Goal: Transaction & Acquisition: Purchase product/service

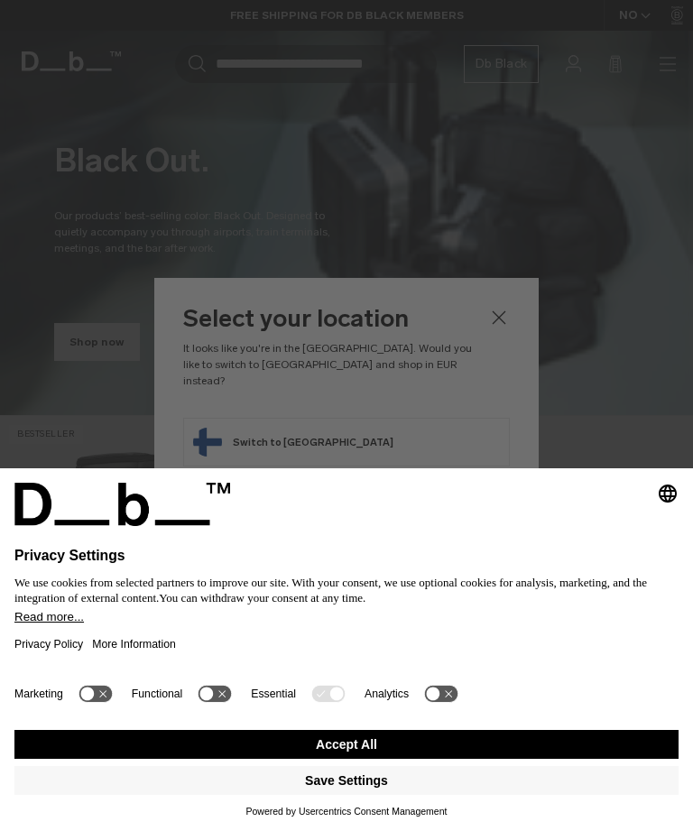
click at [375, 785] on button "Save Settings" at bounding box center [346, 780] width 664 height 29
click at [350, 755] on button "Accept All" at bounding box center [346, 744] width 664 height 29
click at [353, 785] on button "Save Settings" at bounding box center [346, 780] width 664 height 29
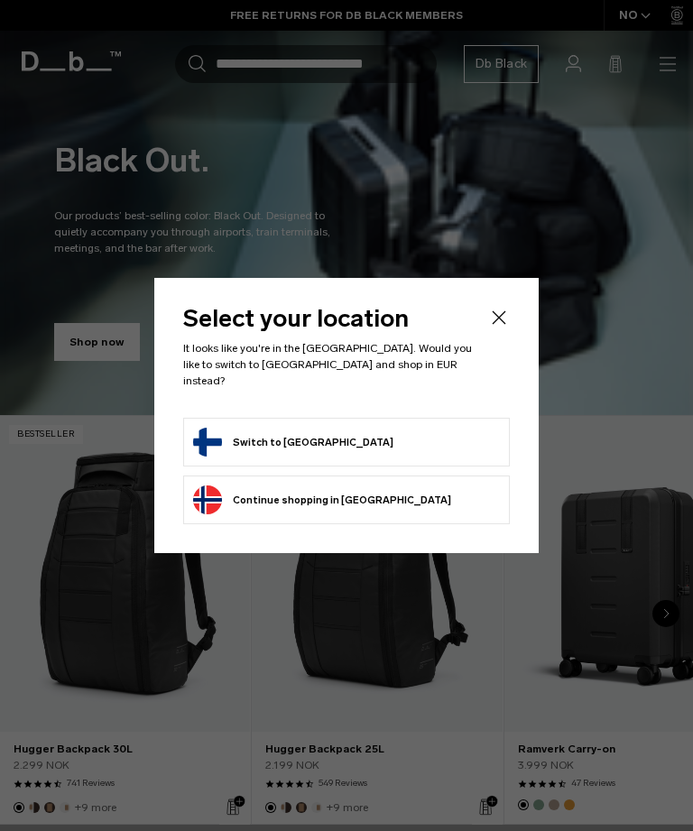
click at [361, 784] on div at bounding box center [346, 415] width 693 height 831
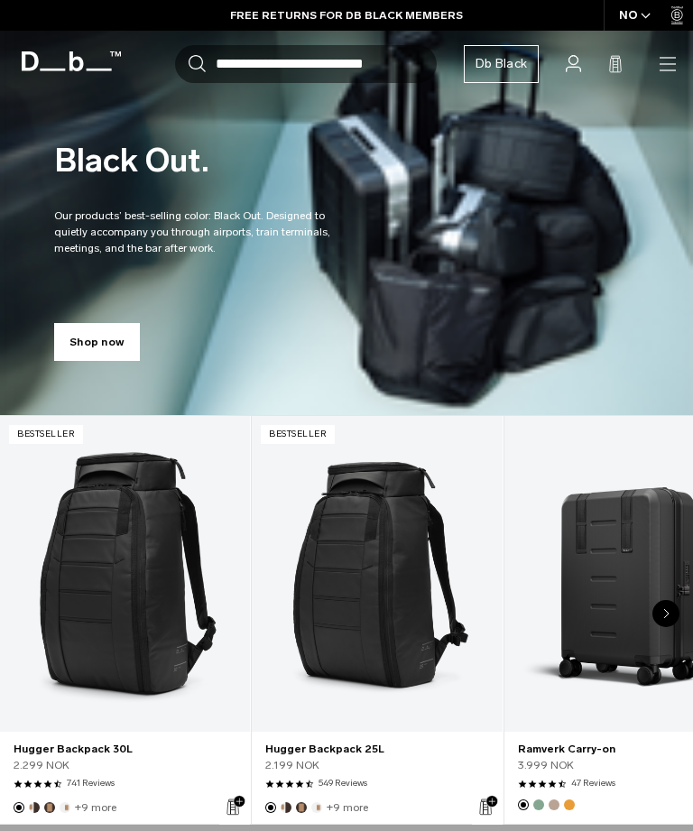
click at [635, 18] on div "NO" at bounding box center [635, 15] width 63 height 31
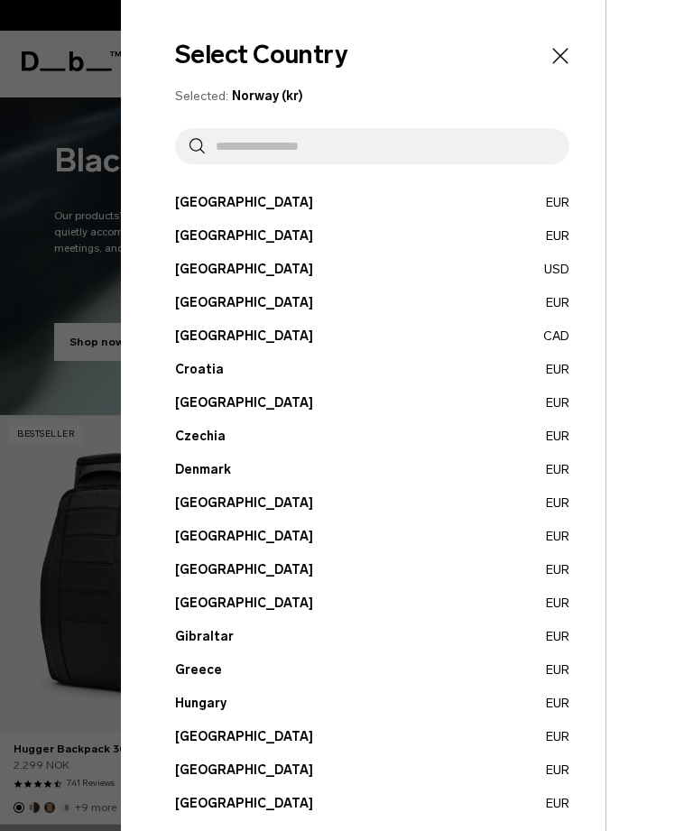
click at [402, 540] on button "Finland EUR" at bounding box center [372, 536] width 394 height 19
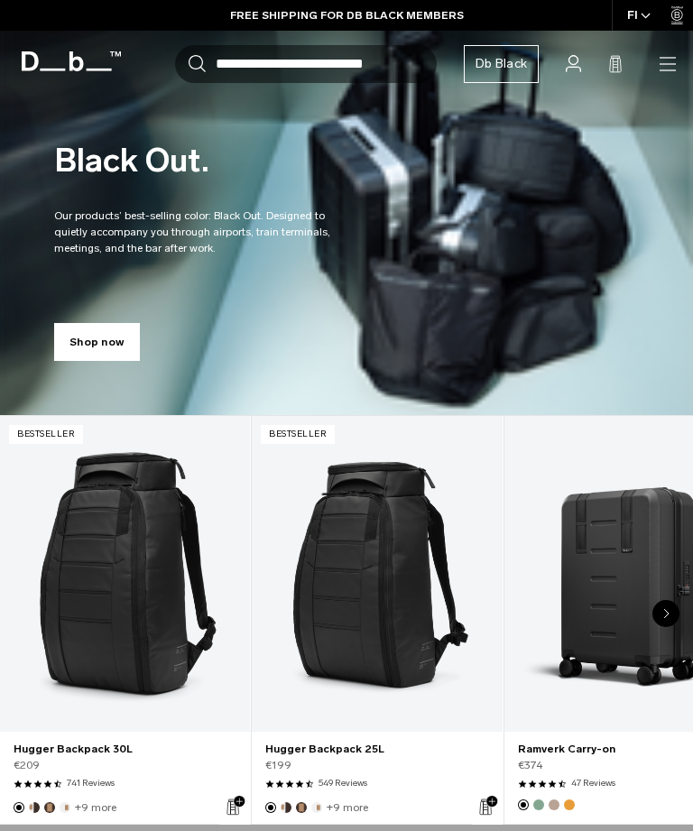
scroll to position [17, 0]
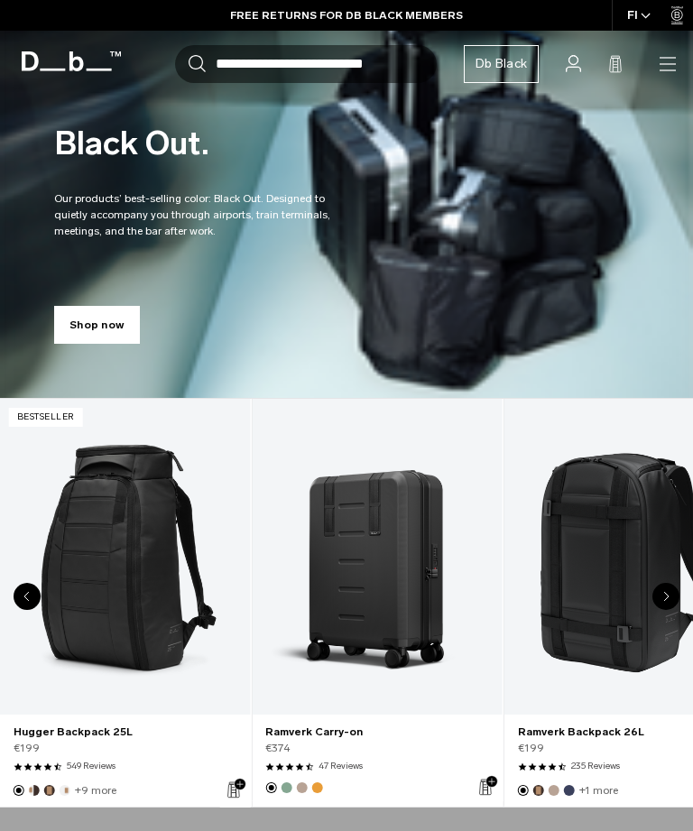
click at [378, 598] on link "Ramverk Carry-on" at bounding box center [377, 557] width 250 height 316
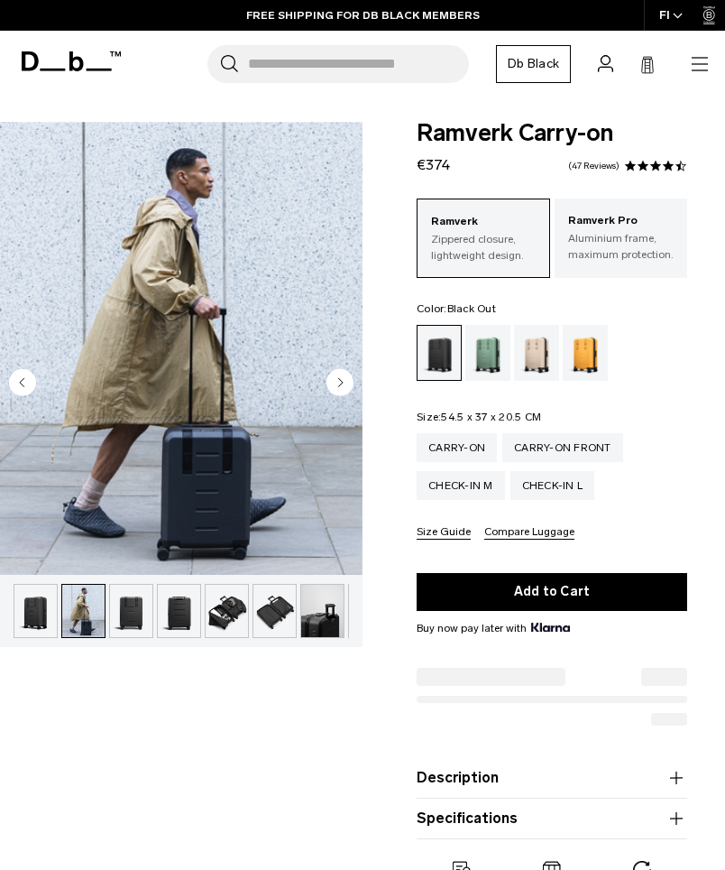
scroll to position [4, 0]
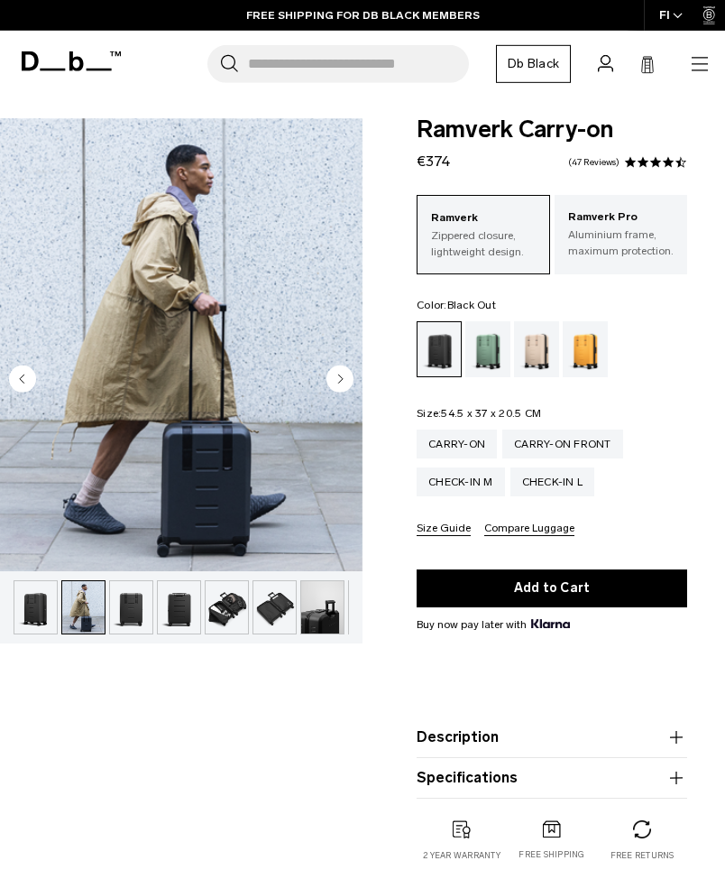
click at [110, 601] on img "button" at bounding box center [131, 607] width 42 height 52
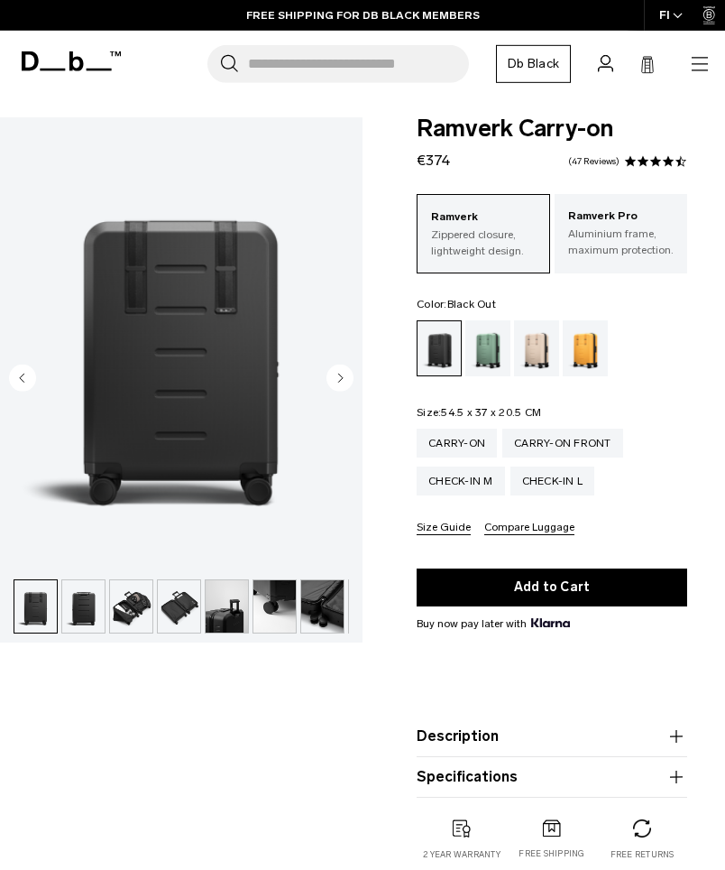
scroll to position [0, 0]
click at [82, 603] on img "button" at bounding box center [83, 606] width 42 height 52
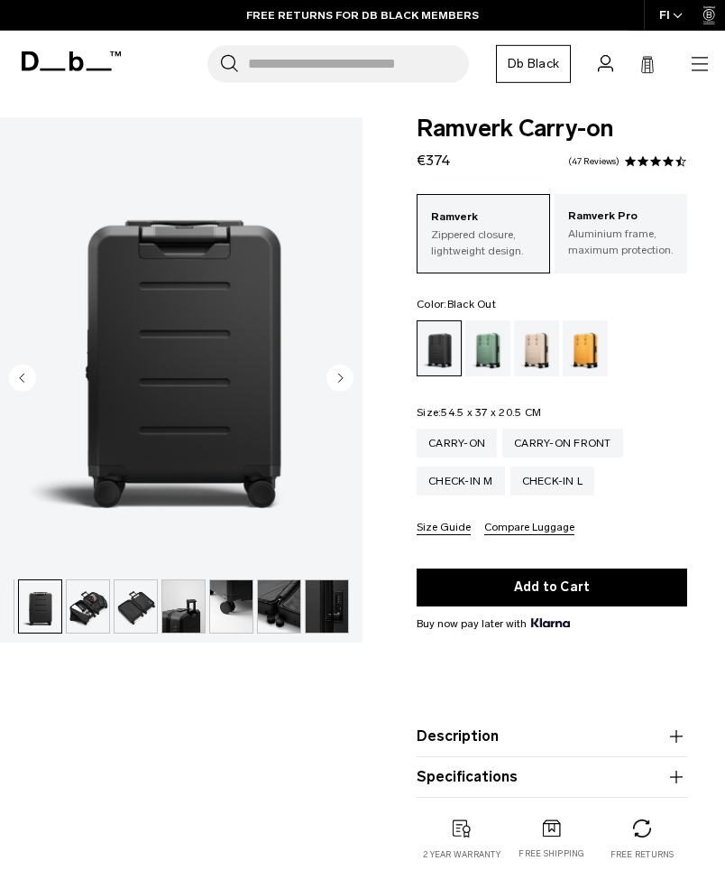
scroll to position [0, 139]
click at [85, 606] on img "button" at bounding box center [88, 606] width 42 height 52
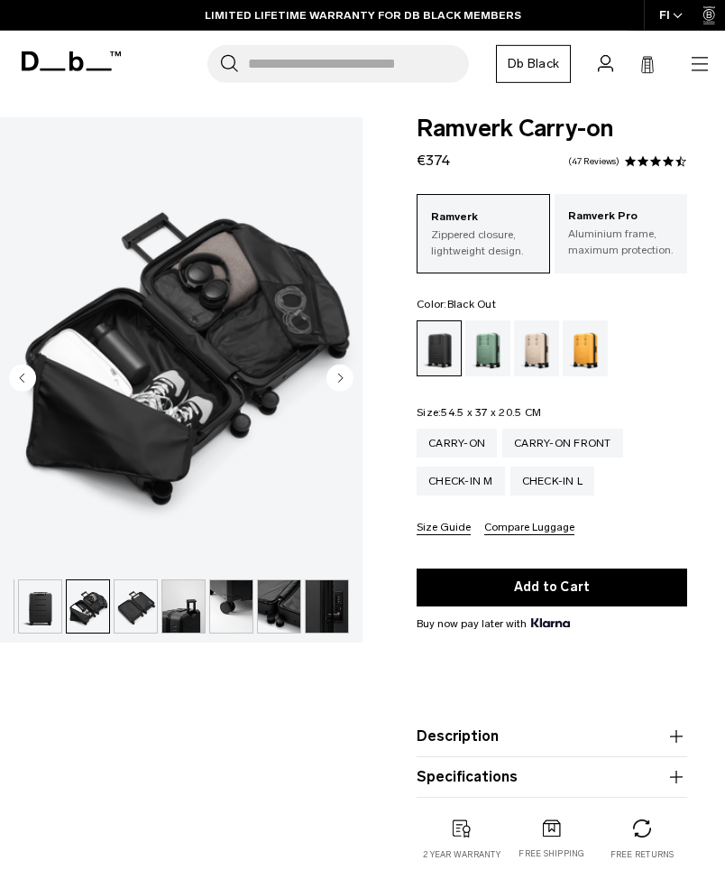
click at [129, 602] on img "button" at bounding box center [136, 606] width 42 height 52
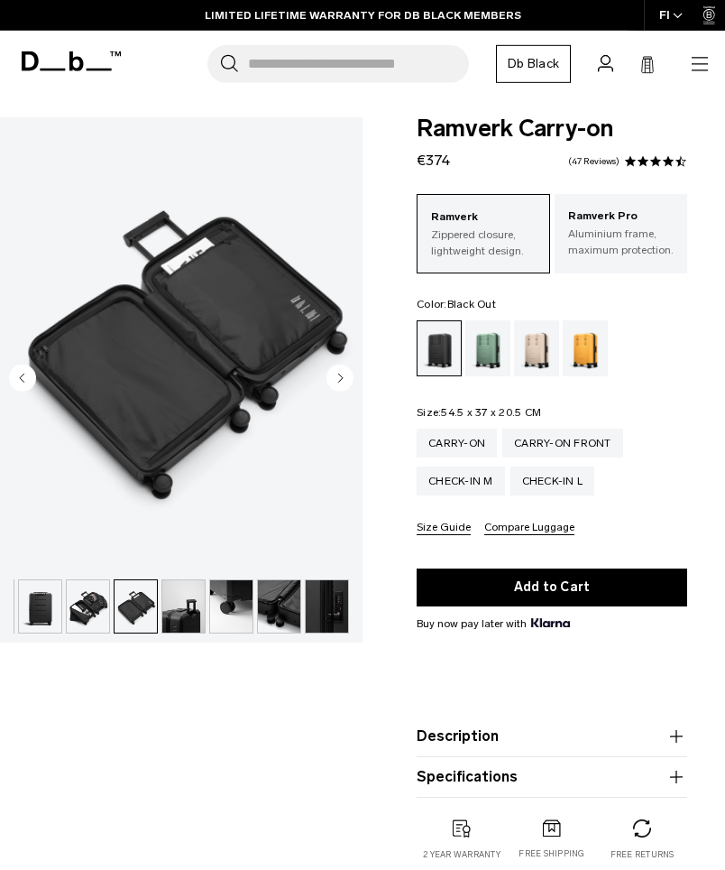
click at [169, 591] on img "button" at bounding box center [183, 606] width 42 height 52
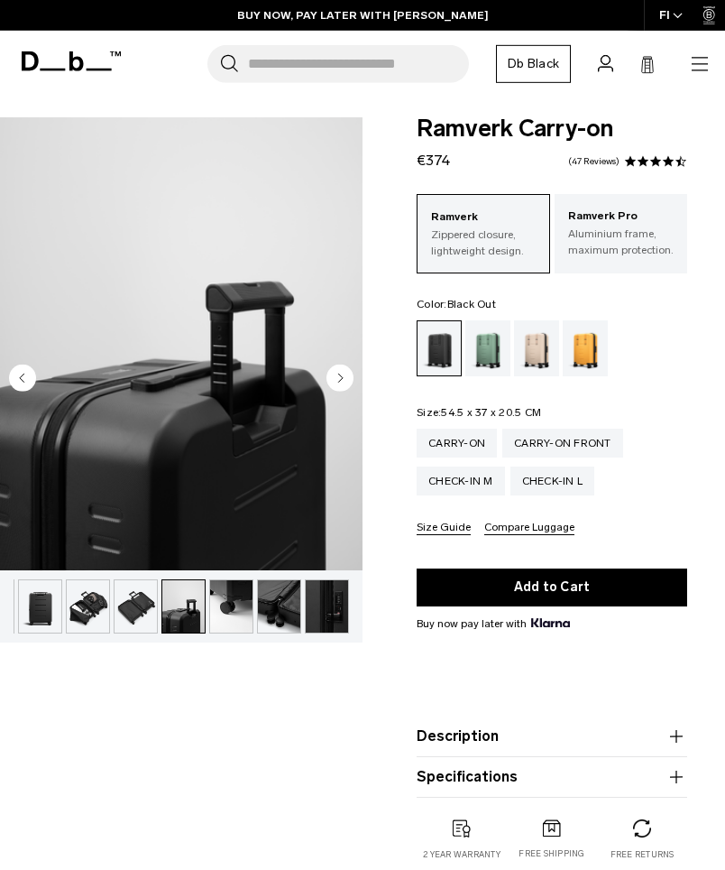
click at [210, 601] on img "button" at bounding box center [231, 606] width 42 height 52
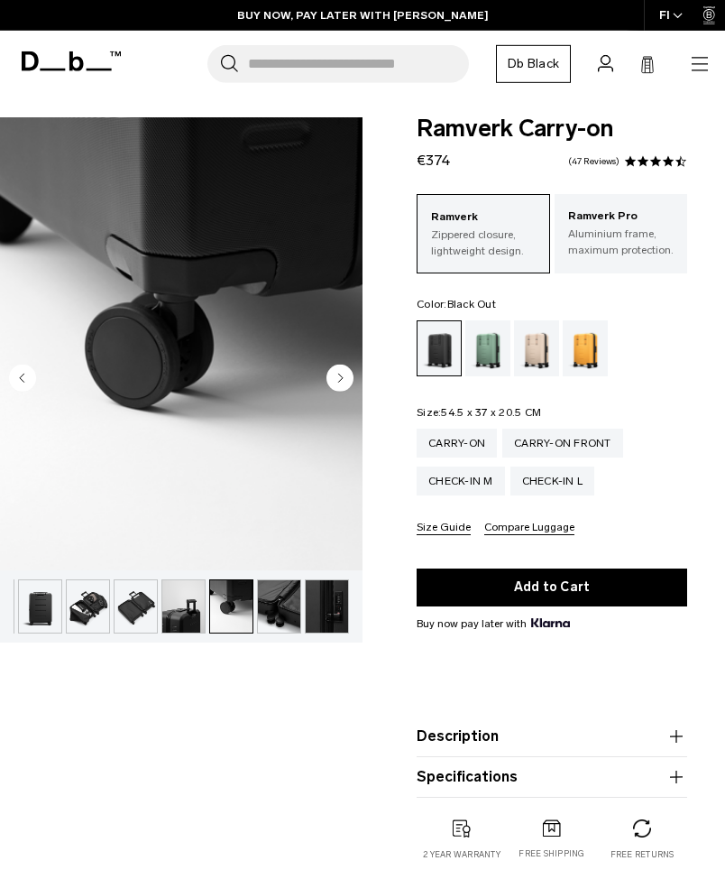
click at [270, 597] on img "button" at bounding box center [279, 606] width 42 height 52
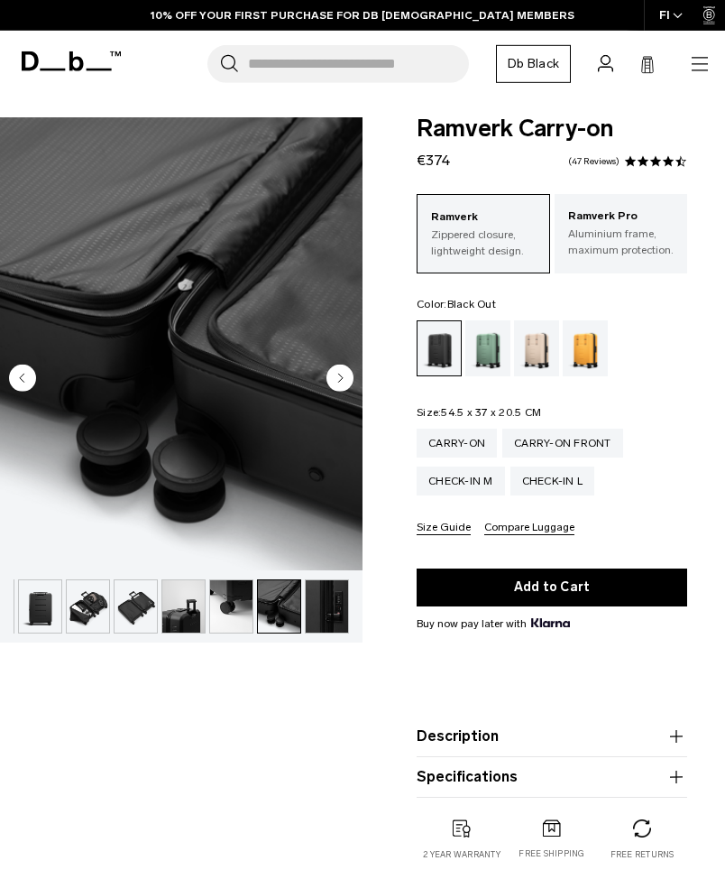
click at [316, 589] on img "button" at bounding box center [327, 606] width 42 height 52
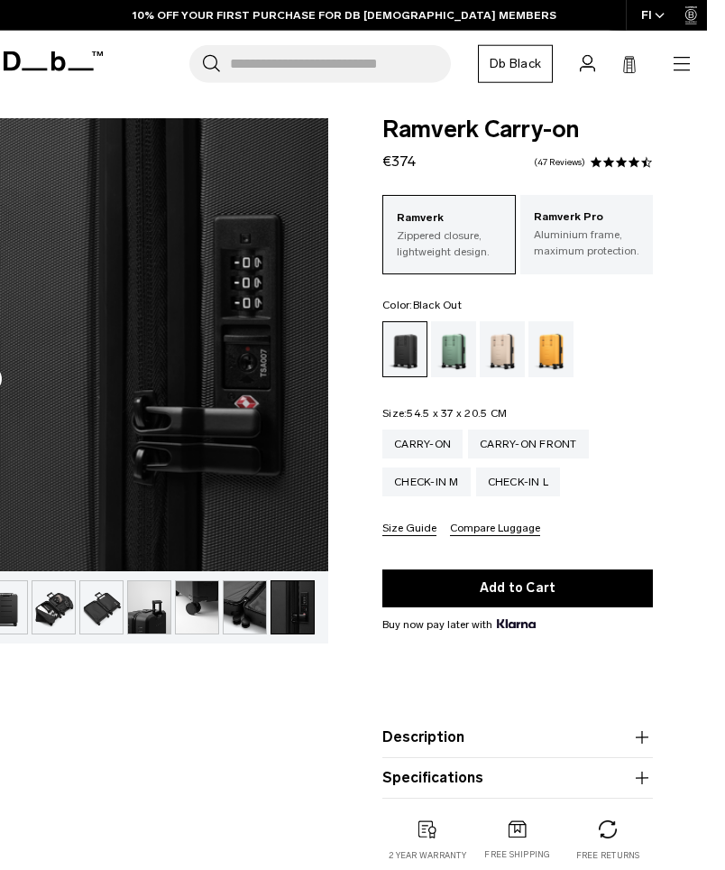
scroll to position [4, 16]
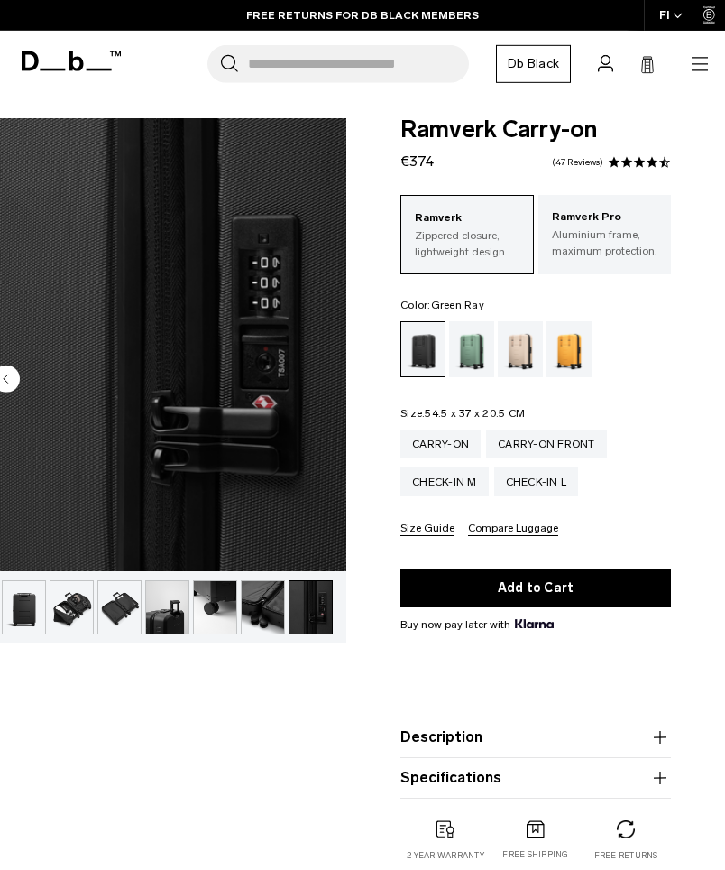
click at [479, 346] on div "Green Ray" at bounding box center [472, 349] width 46 height 56
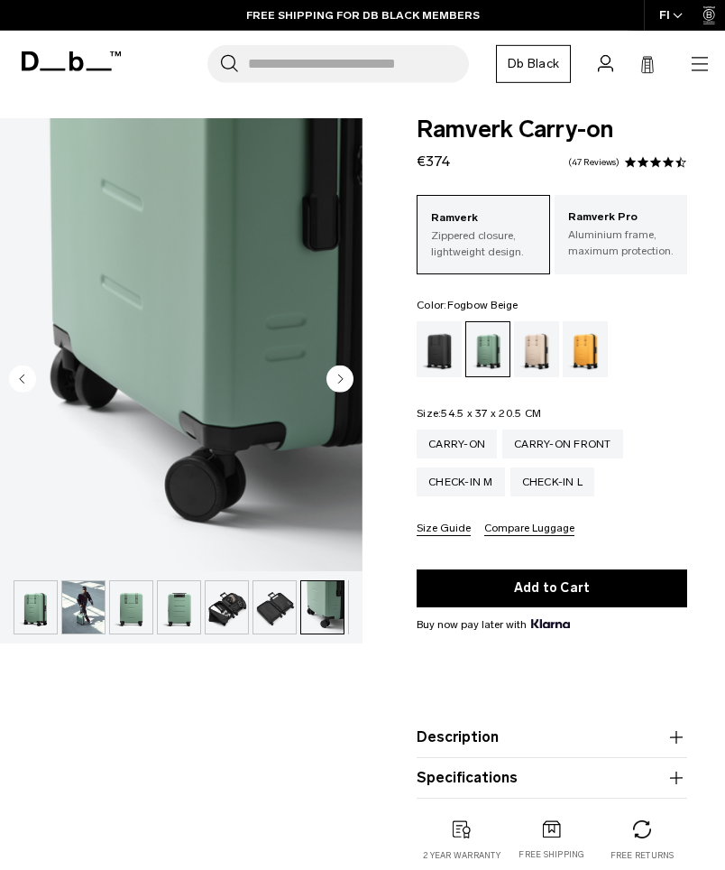
click at [530, 347] on div "Fogbow Beige" at bounding box center [537, 349] width 46 height 56
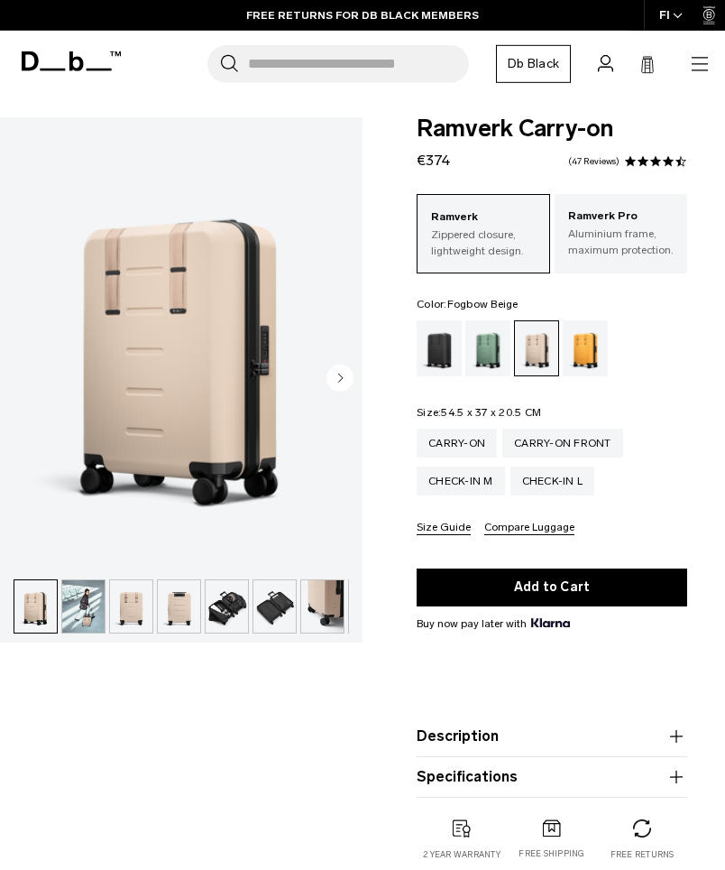
click at [83, 597] on img "button" at bounding box center [83, 606] width 42 height 52
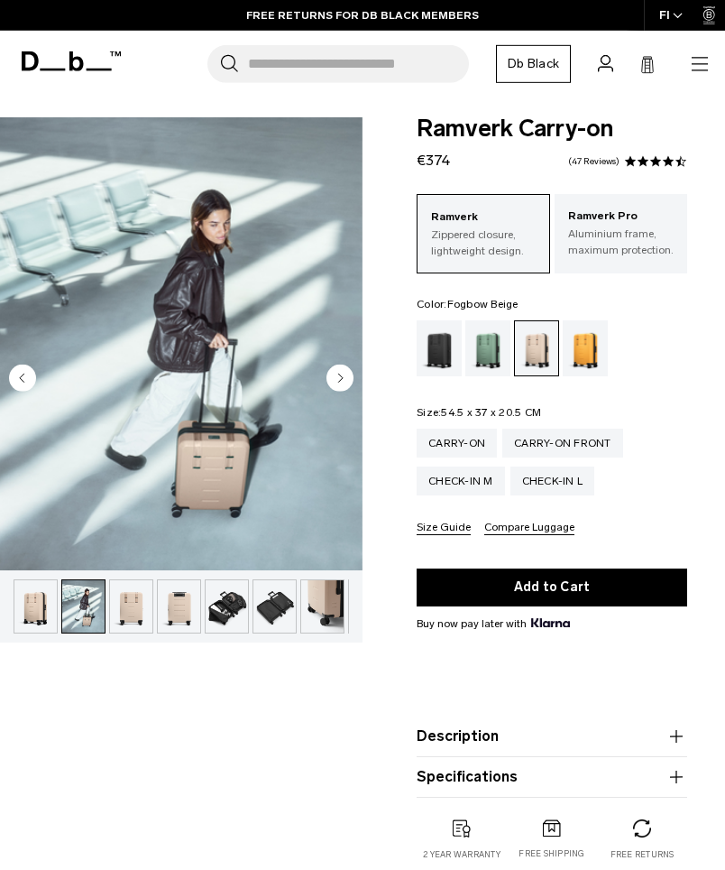
scroll to position [0, 48]
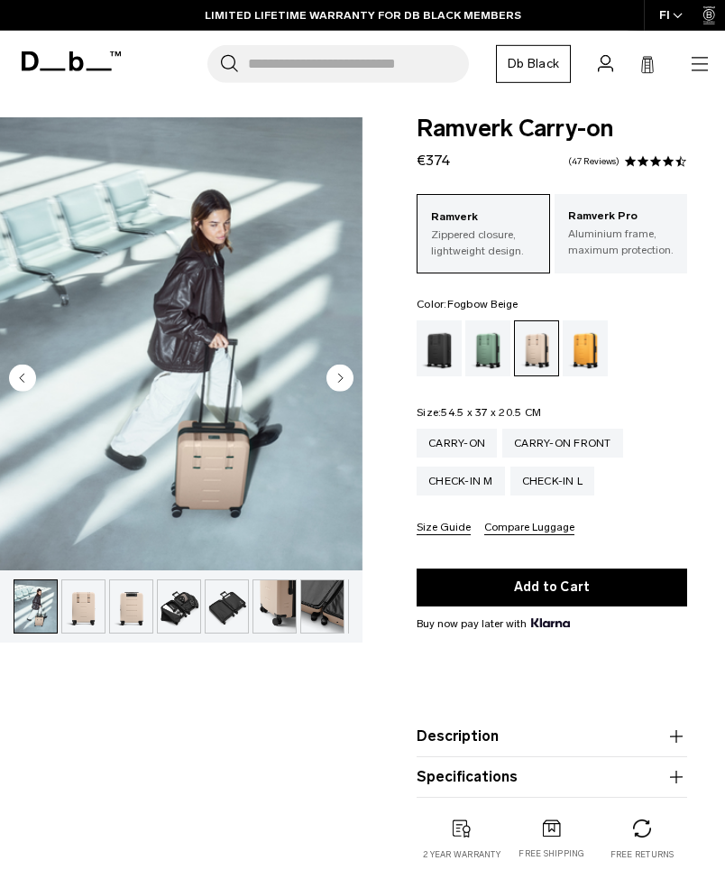
click at [268, 612] on img "button" at bounding box center [275, 606] width 42 height 52
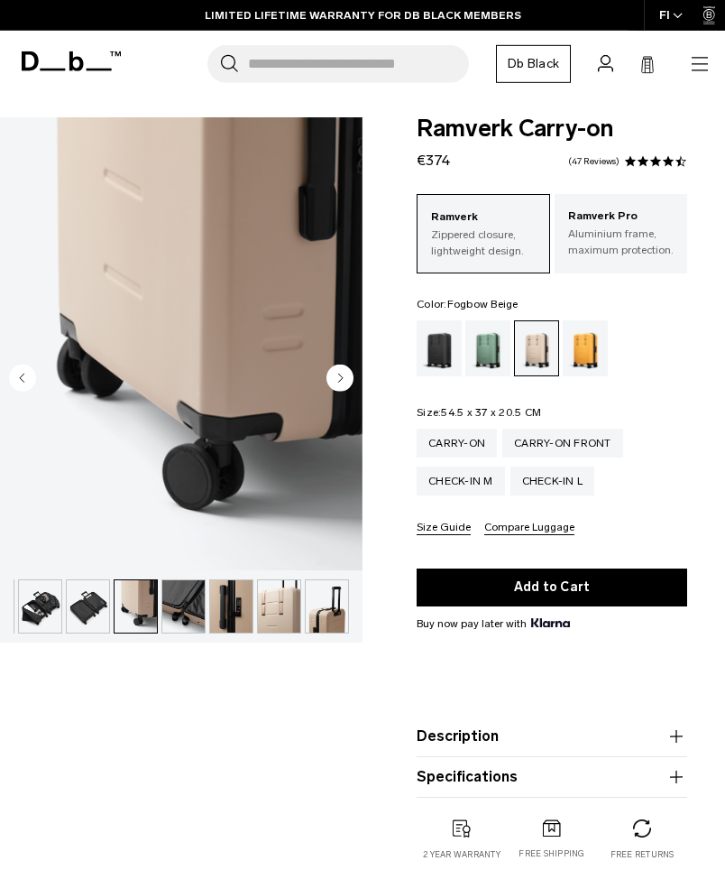
scroll to position [0, 187]
click at [578, 360] on div "Parhelion Orange" at bounding box center [586, 348] width 46 height 56
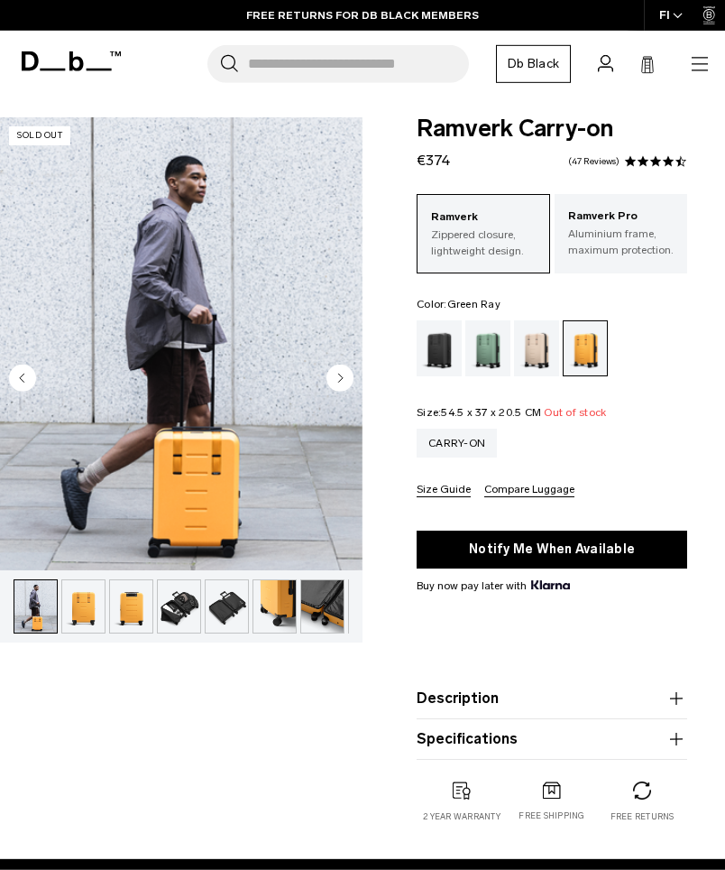
click at [481, 343] on div "Green Ray" at bounding box center [489, 348] width 46 height 56
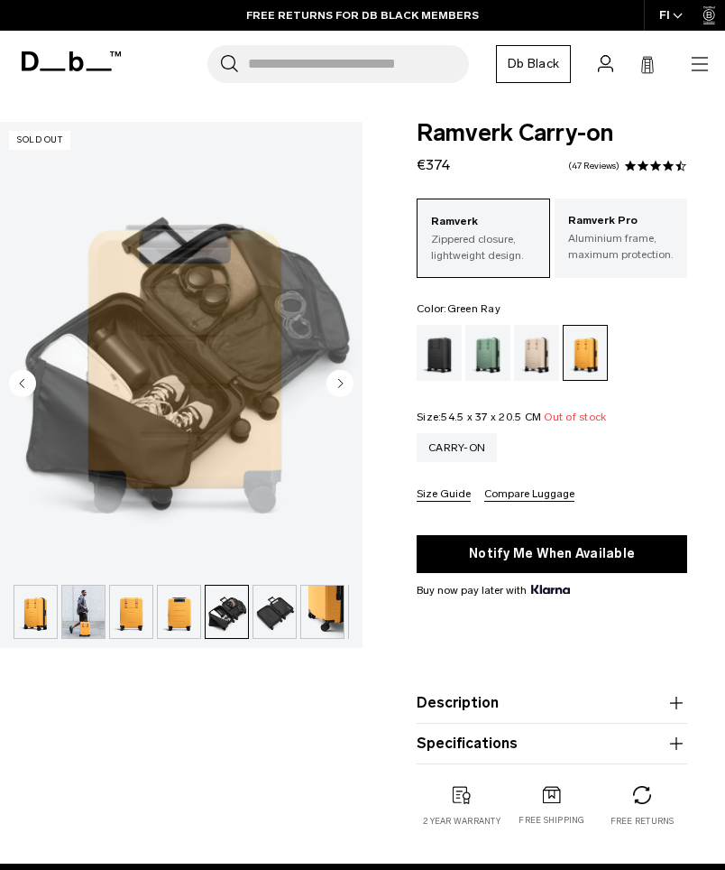
scroll to position [0, 115]
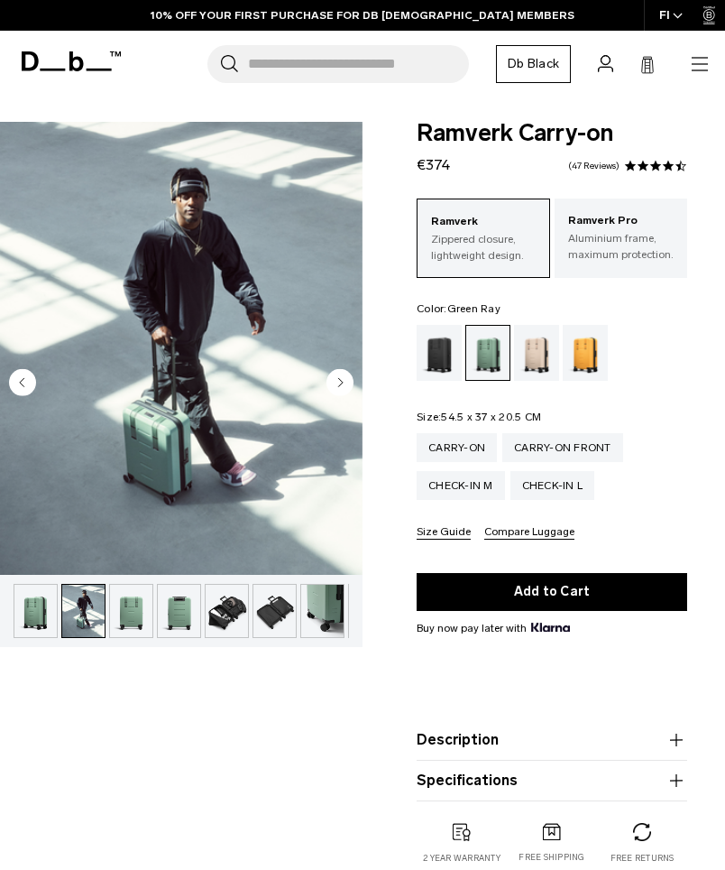
click at [343, 374] on circle "Next slide" at bounding box center [340, 382] width 27 height 27
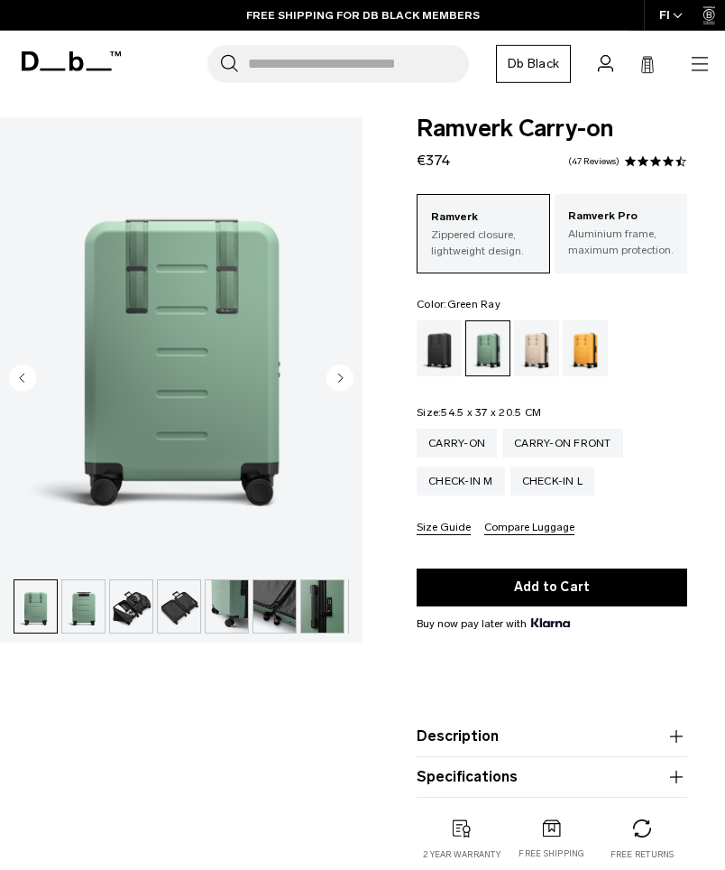
scroll to position [0, 96]
click at [332, 381] on circle "Next slide" at bounding box center [340, 378] width 27 height 27
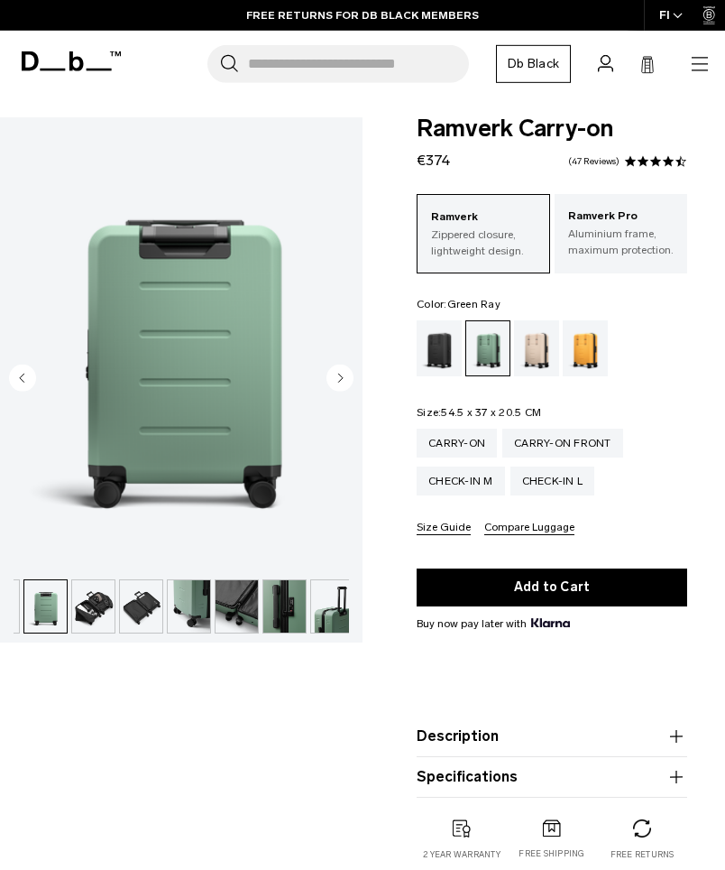
scroll to position [0, 143]
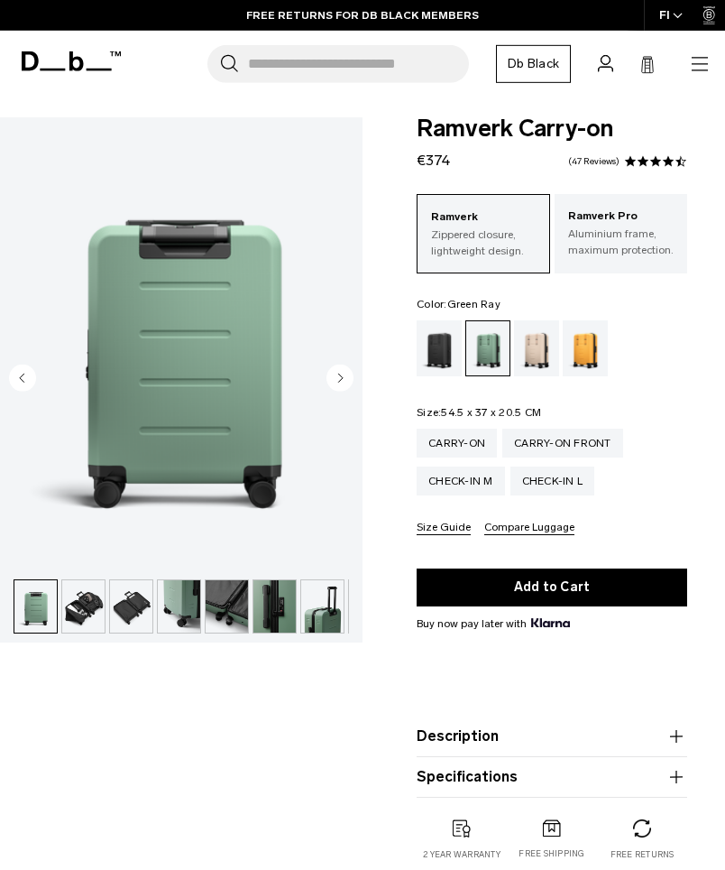
click at [350, 371] on circle "Next slide" at bounding box center [340, 378] width 27 height 27
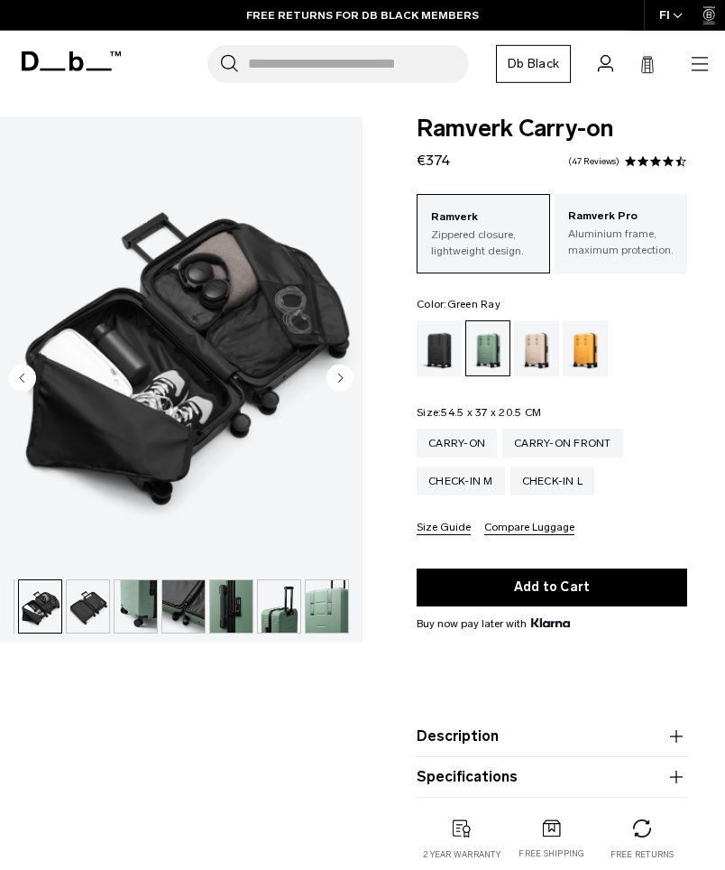
scroll to position [0, 187]
click at [341, 375] on circle "Next slide" at bounding box center [340, 378] width 27 height 27
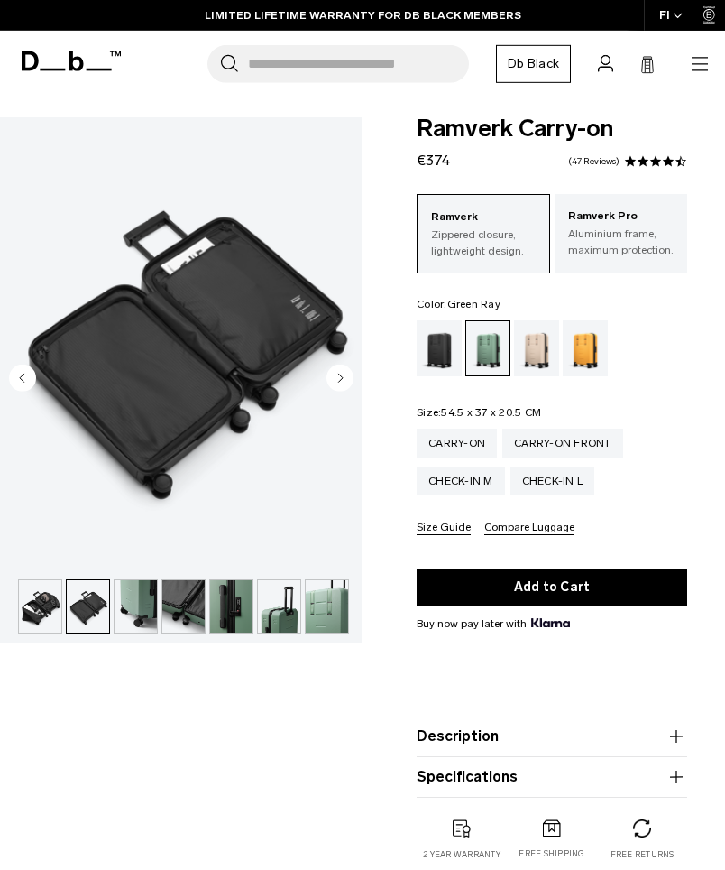
click at [347, 373] on circle "Next slide" at bounding box center [340, 378] width 27 height 27
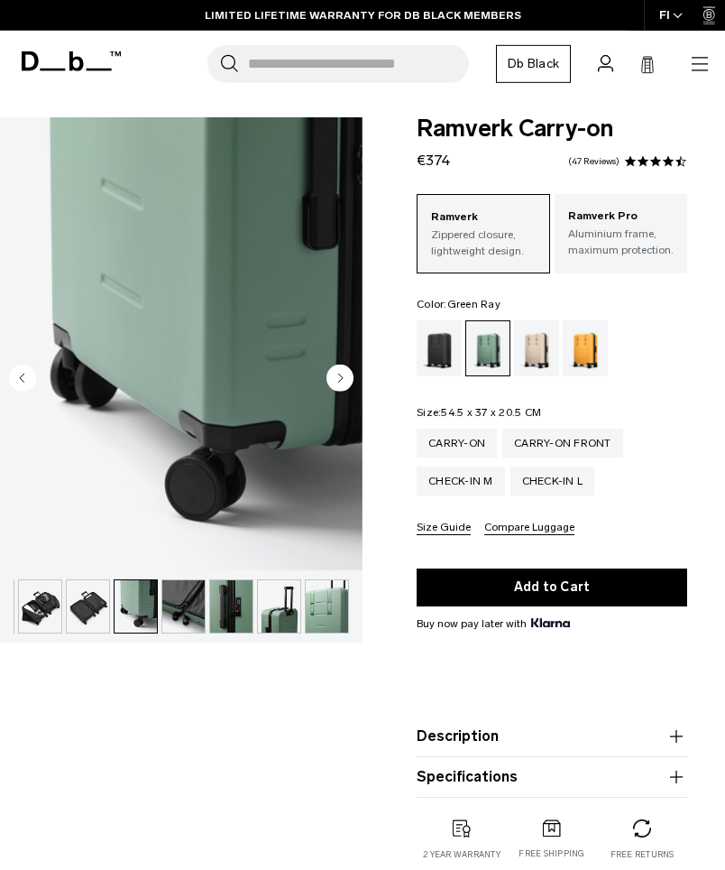
click at [340, 375] on icon "Next slide" at bounding box center [341, 378] width 5 height 8
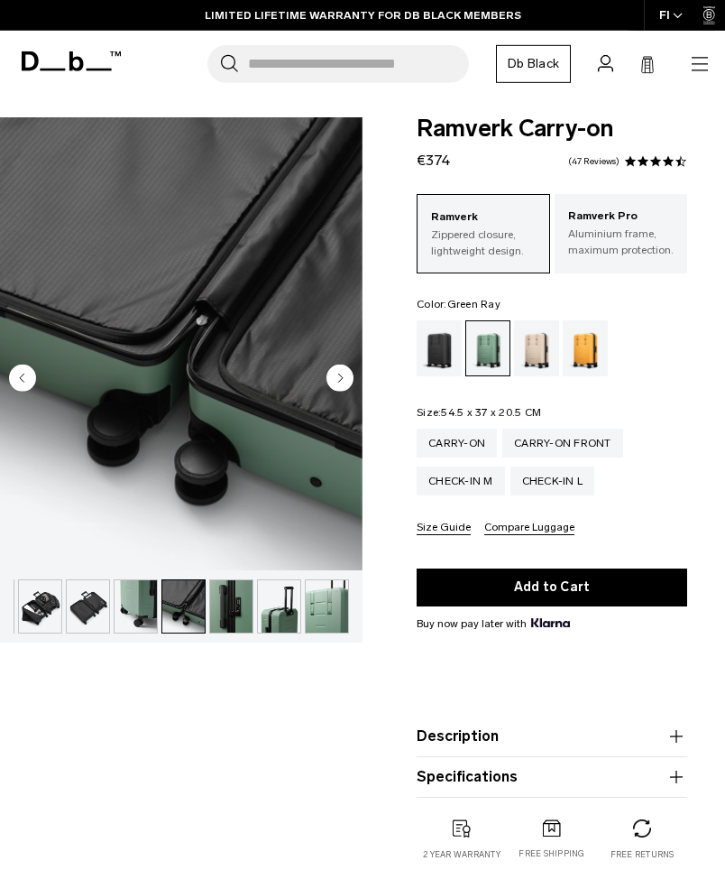
click at [337, 374] on circle "Next slide" at bounding box center [340, 378] width 27 height 27
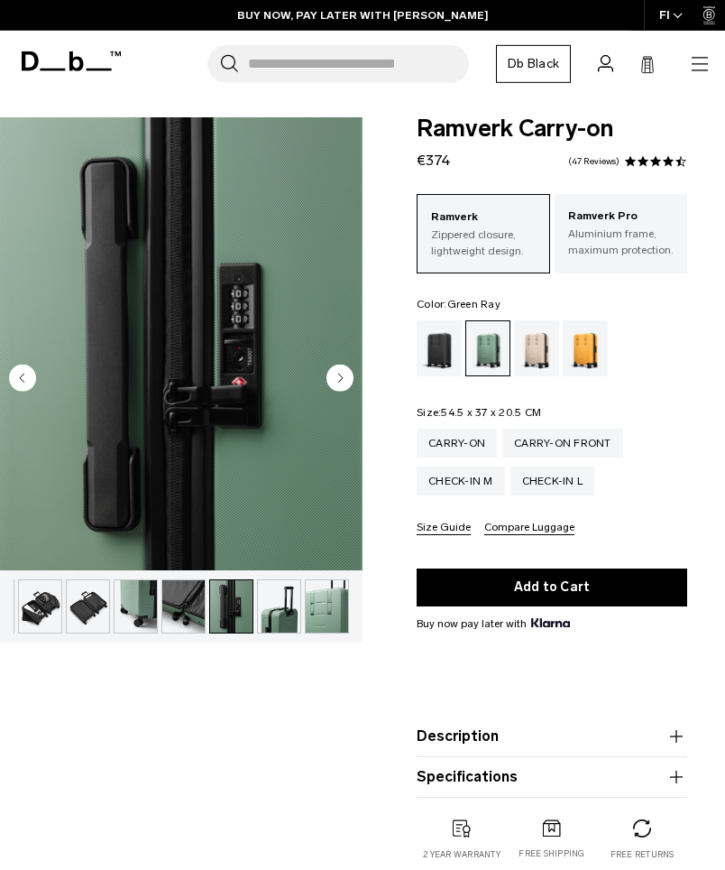
click at [344, 369] on circle "Next slide" at bounding box center [340, 378] width 27 height 27
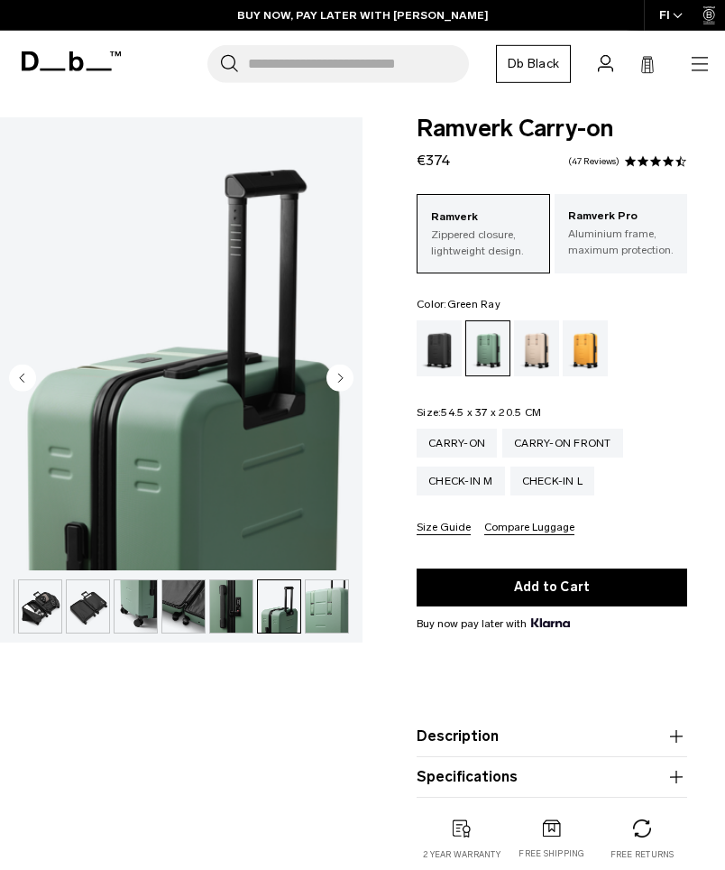
click at [339, 375] on icon "Next slide" at bounding box center [341, 378] width 5 height 8
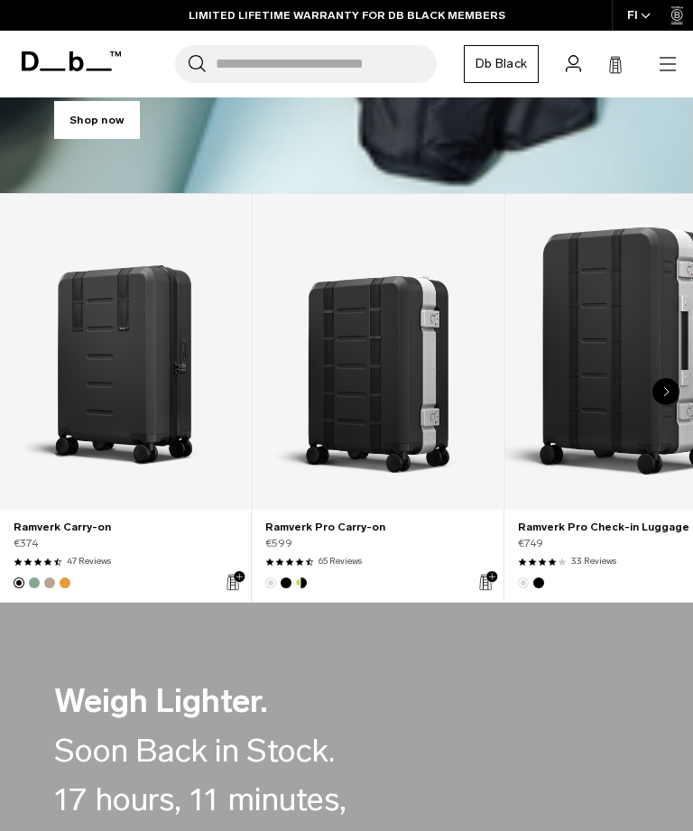
scroll to position [221, 0]
